Goal: Obtain resource: Obtain resource

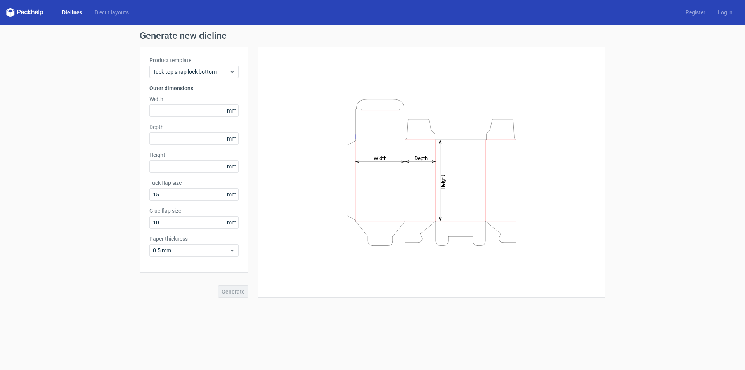
click at [76, 11] on link "Dielines" at bounding box center [72, 13] width 33 height 8
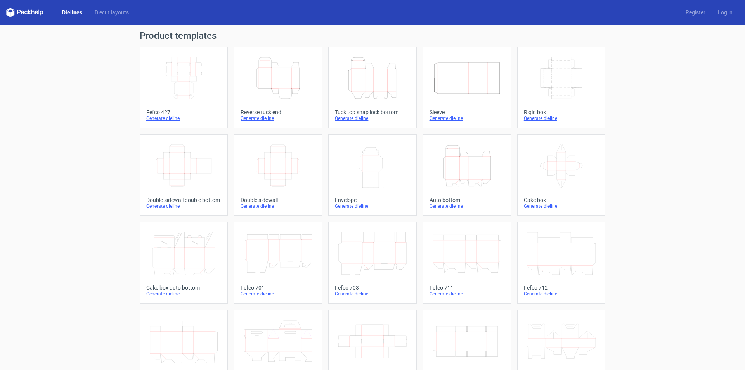
click at [70, 10] on link "Dielines" at bounding box center [72, 13] width 33 height 8
click at [78, 10] on link "Dielines" at bounding box center [72, 13] width 33 height 8
click at [72, 10] on link "Dielines" at bounding box center [72, 13] width 33 height 8
click at [108, 12] on link "Diecut layouts" at bounding box center [111, 13] width 47 height 8
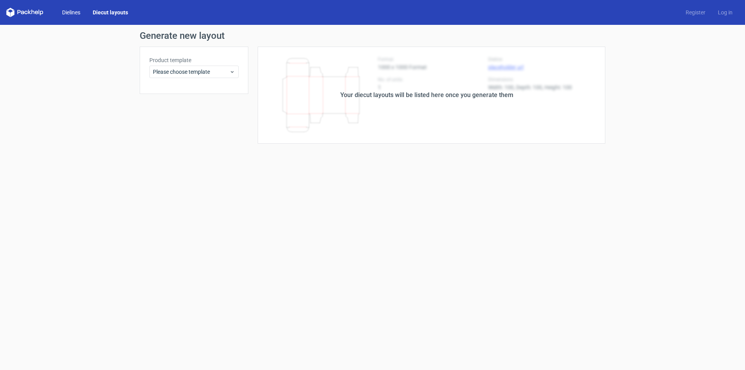
click at [75, 12] on link "Dielines" at bounding box center [71, 13] width 31 height 8
